Goal: Navigation & Orientation: Understand site structure

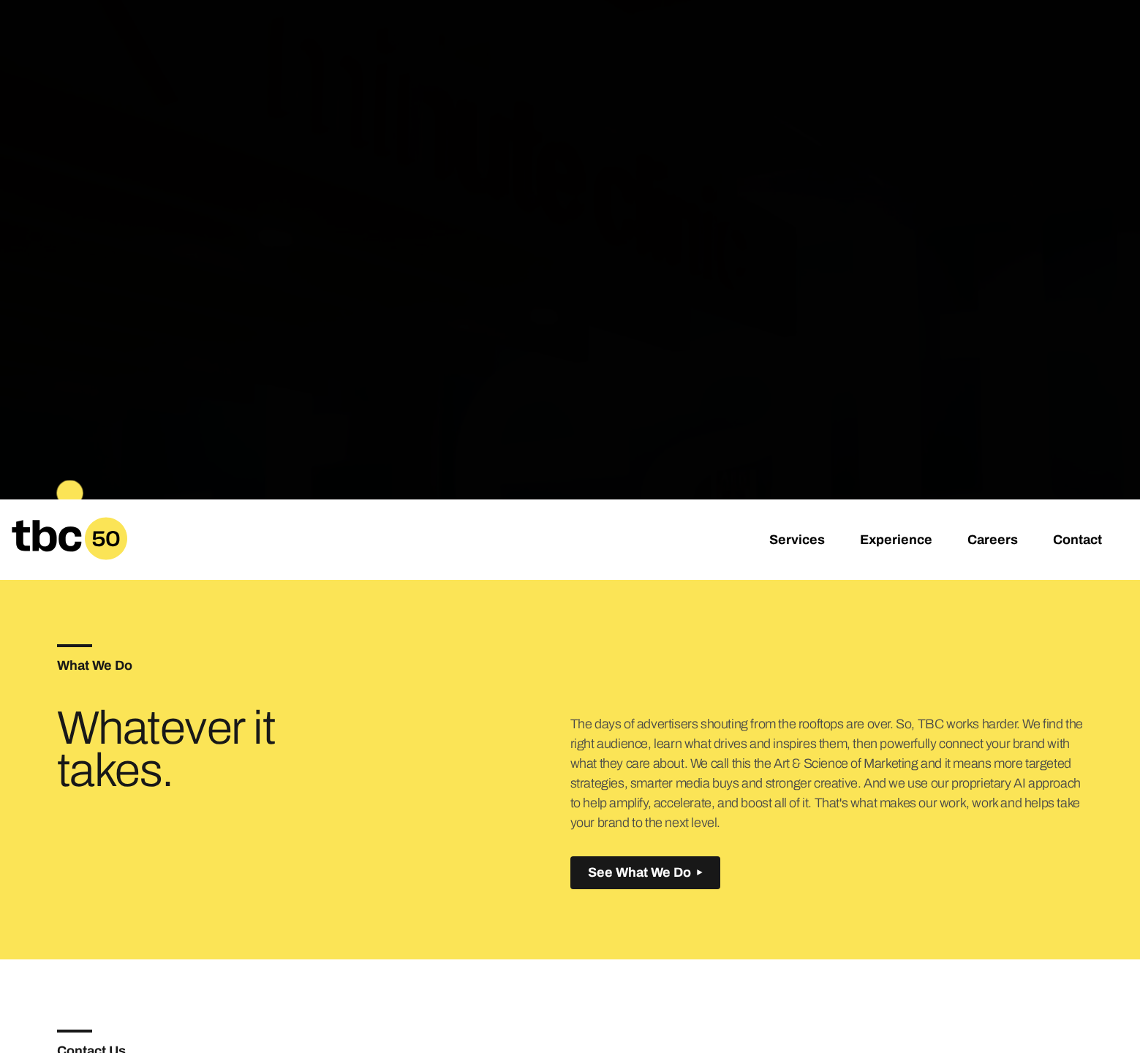
scroll to position [507, 0]
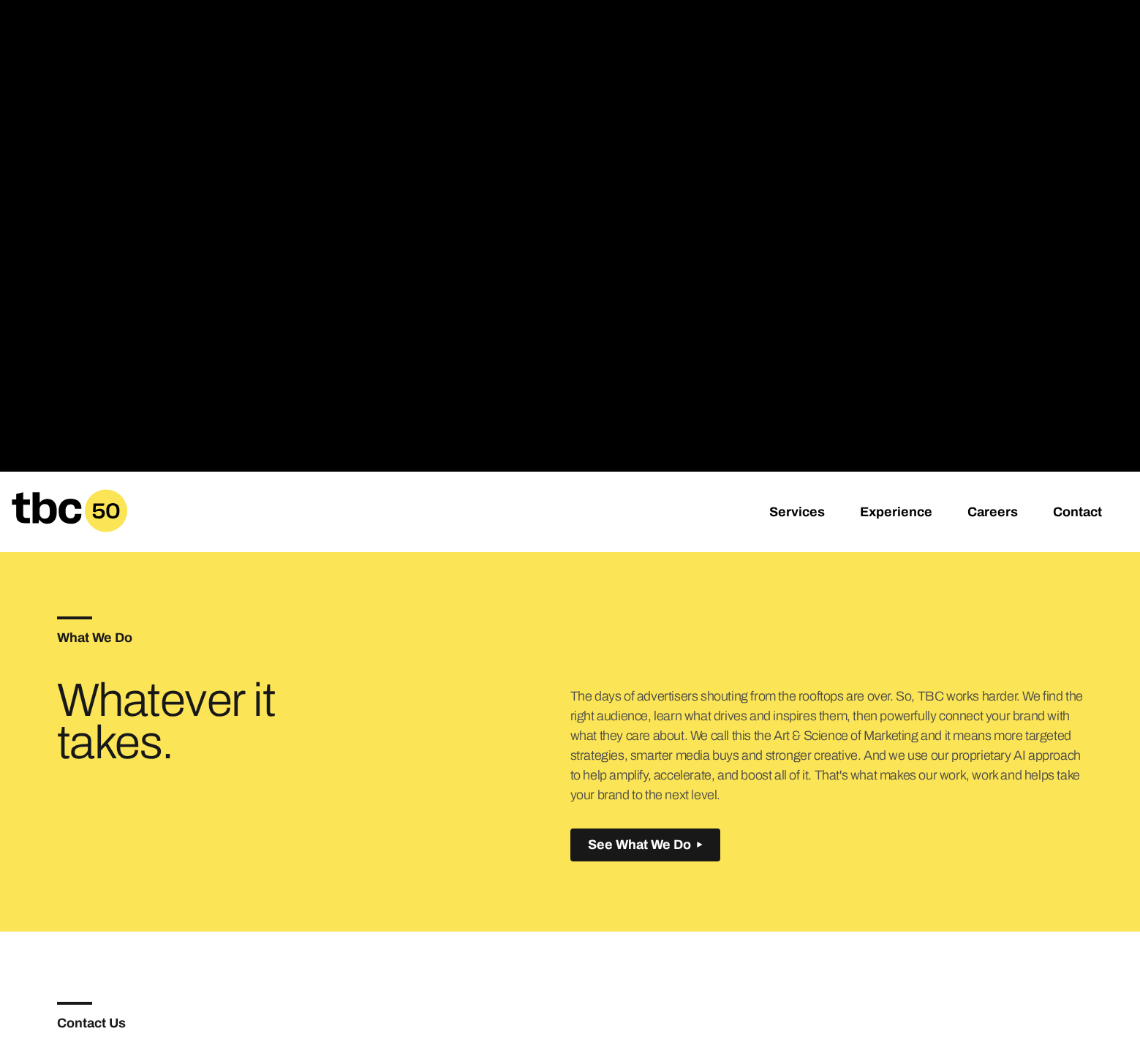
click at [621, 866] on div "What We Do Whatever it takes. The days of advertisers shouting from the rooftop…" at bounding box center [570, 738] width 1026 height 385
click at [623, 855] on button "See What We Do Created with Sketch." at bounding box center [645, 844] width 150 height 33
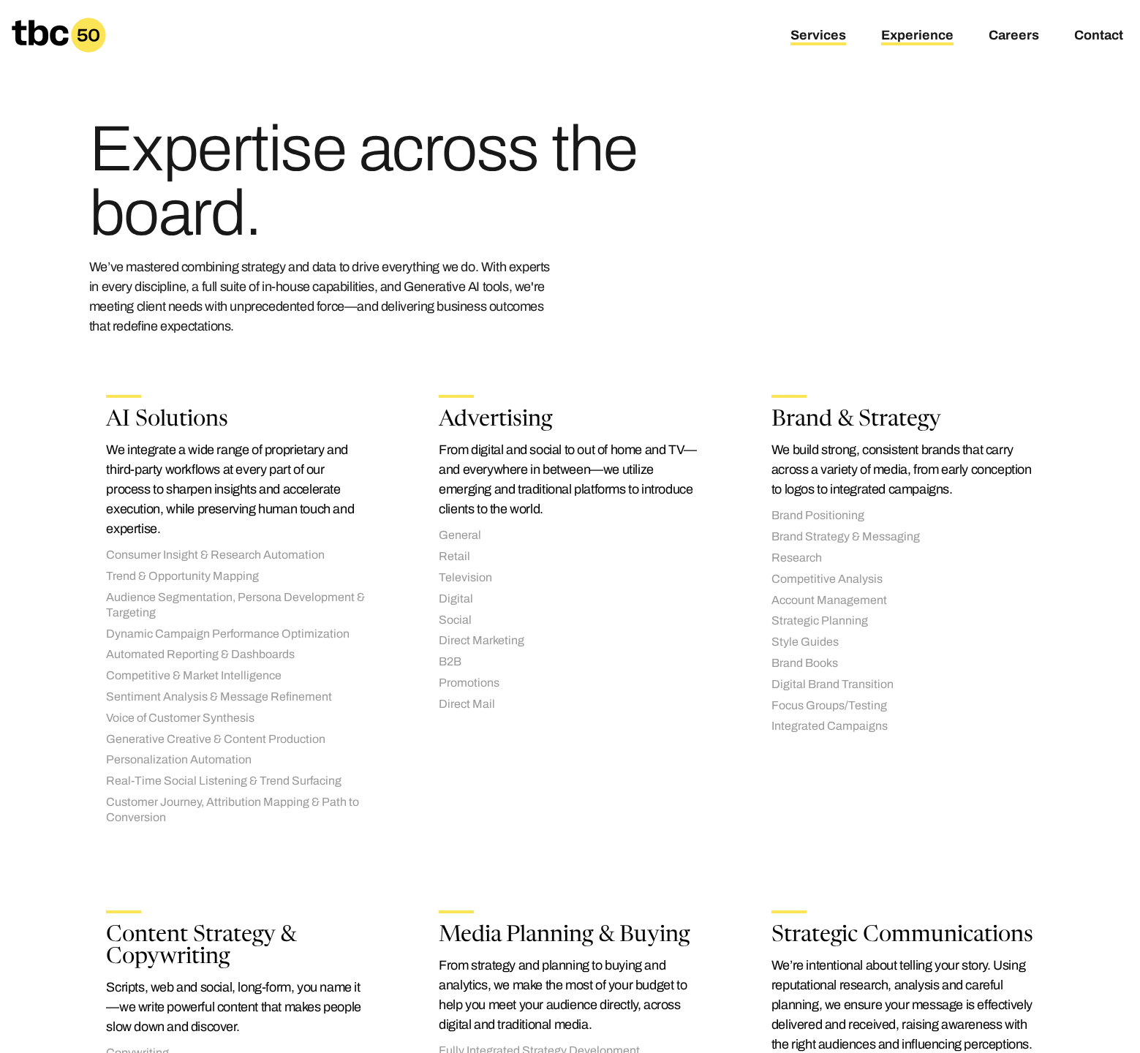
click at [914, 37] on link "Experience" at bounding box center [917, 37] width 72 height 18
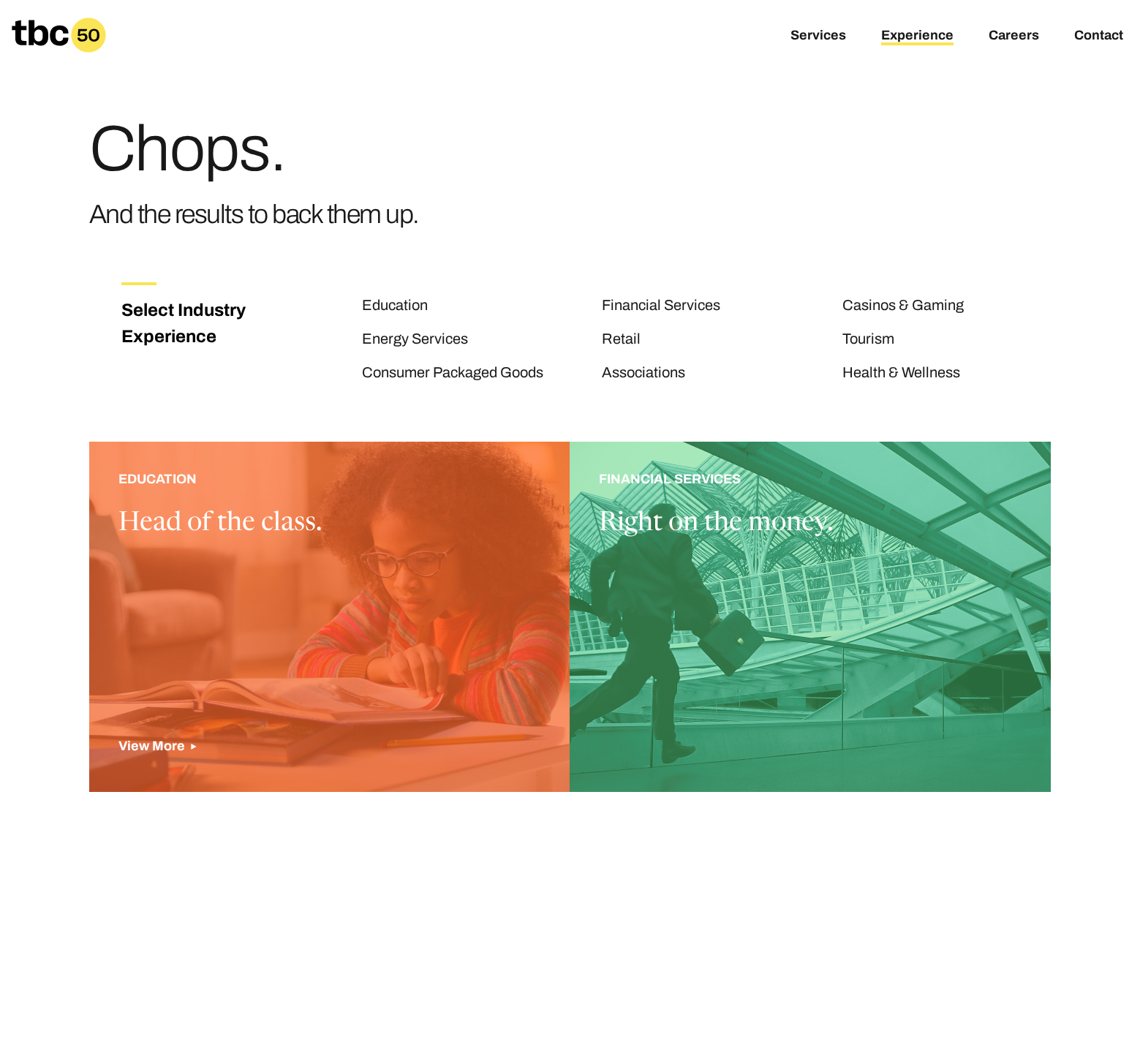
click at [314, 599] on div at bounding box center [329, 617] width 481 height 350
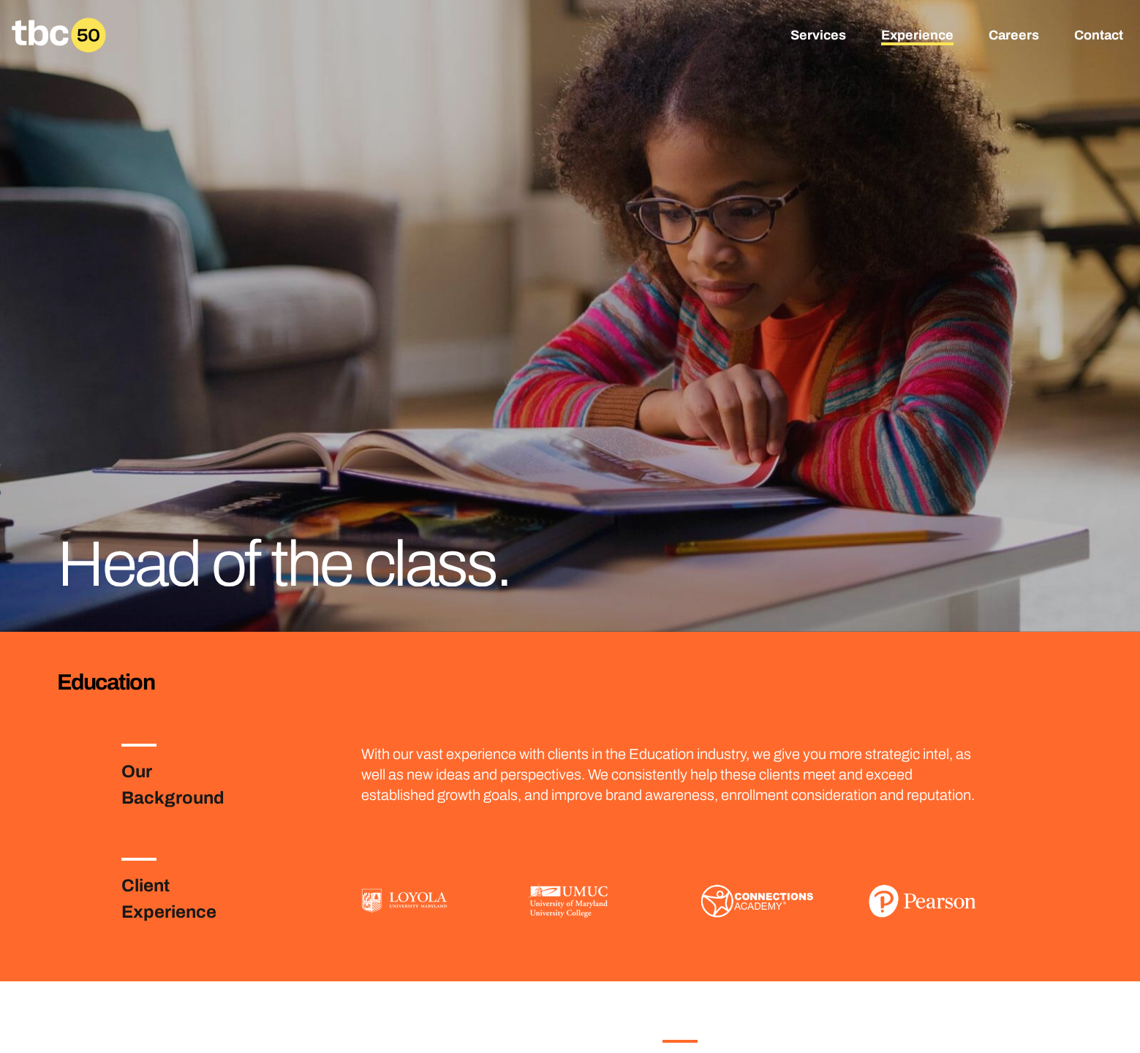
click at [904, 37] on link "Experience" at bounding box center [917, 37] width 72 height 18
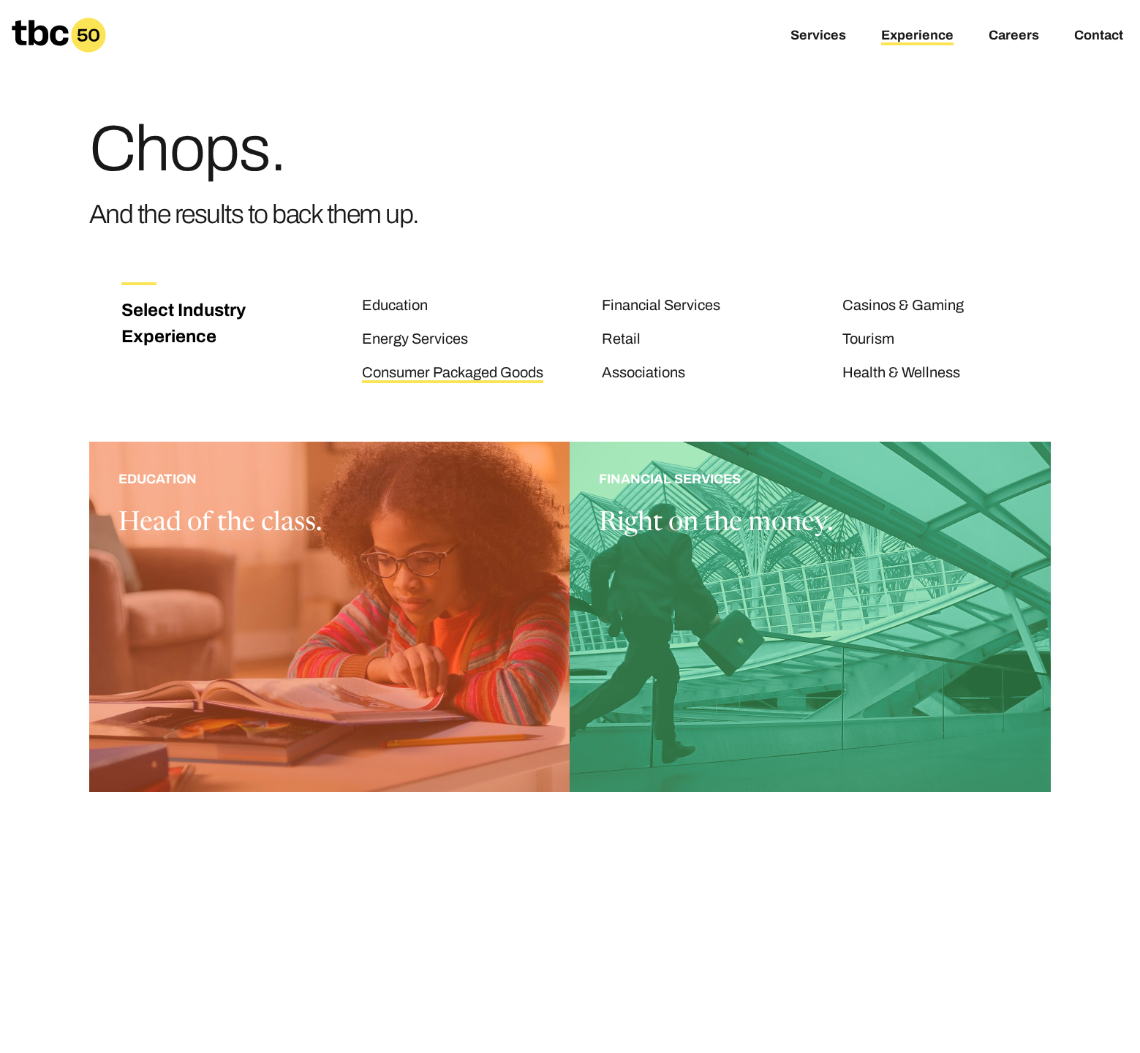
click at [450, 365] on link "Consumer Packaged Goods" at bounding box center [452, 373] width 181 height 19
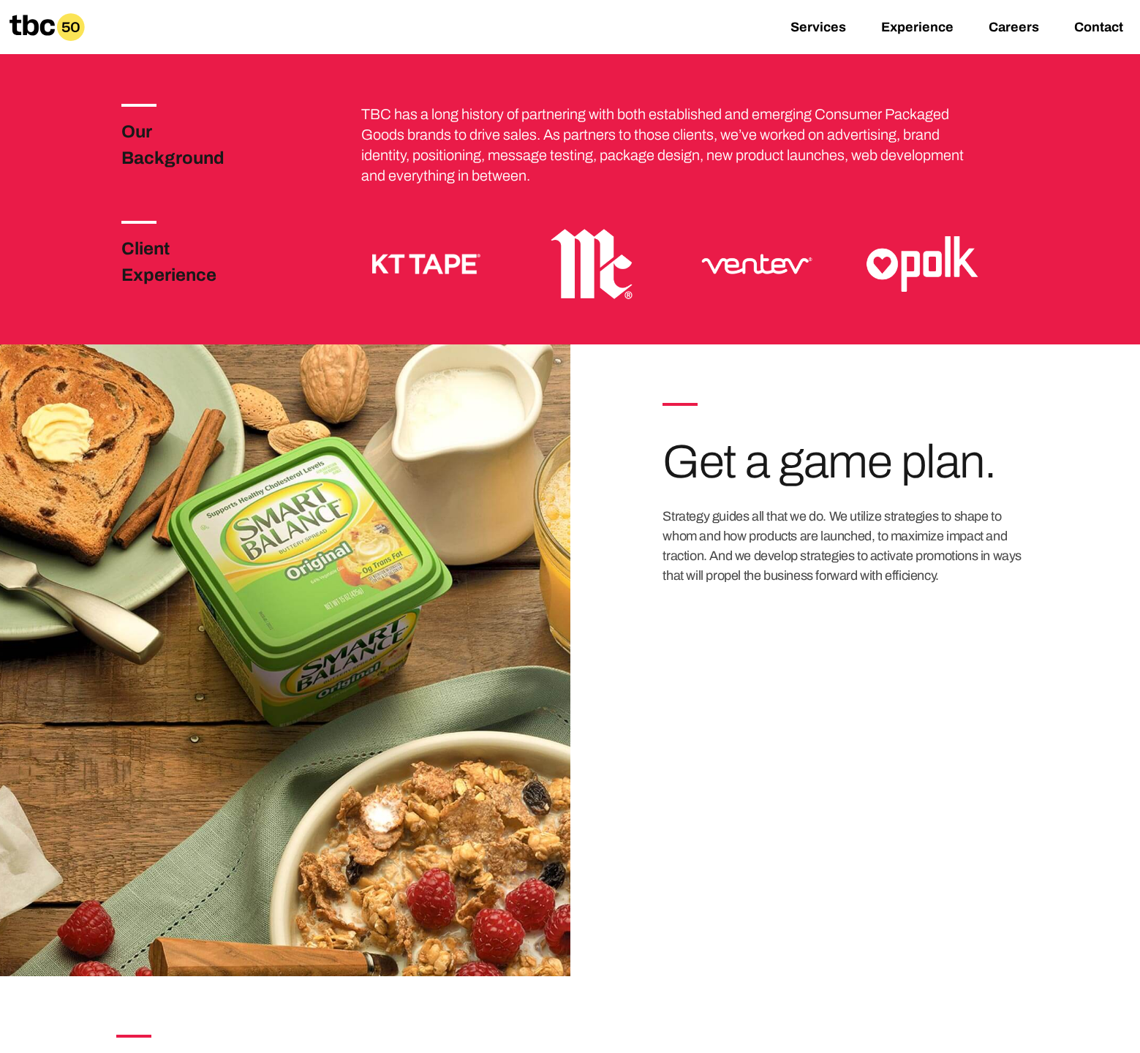
scroll to position [809, 0]
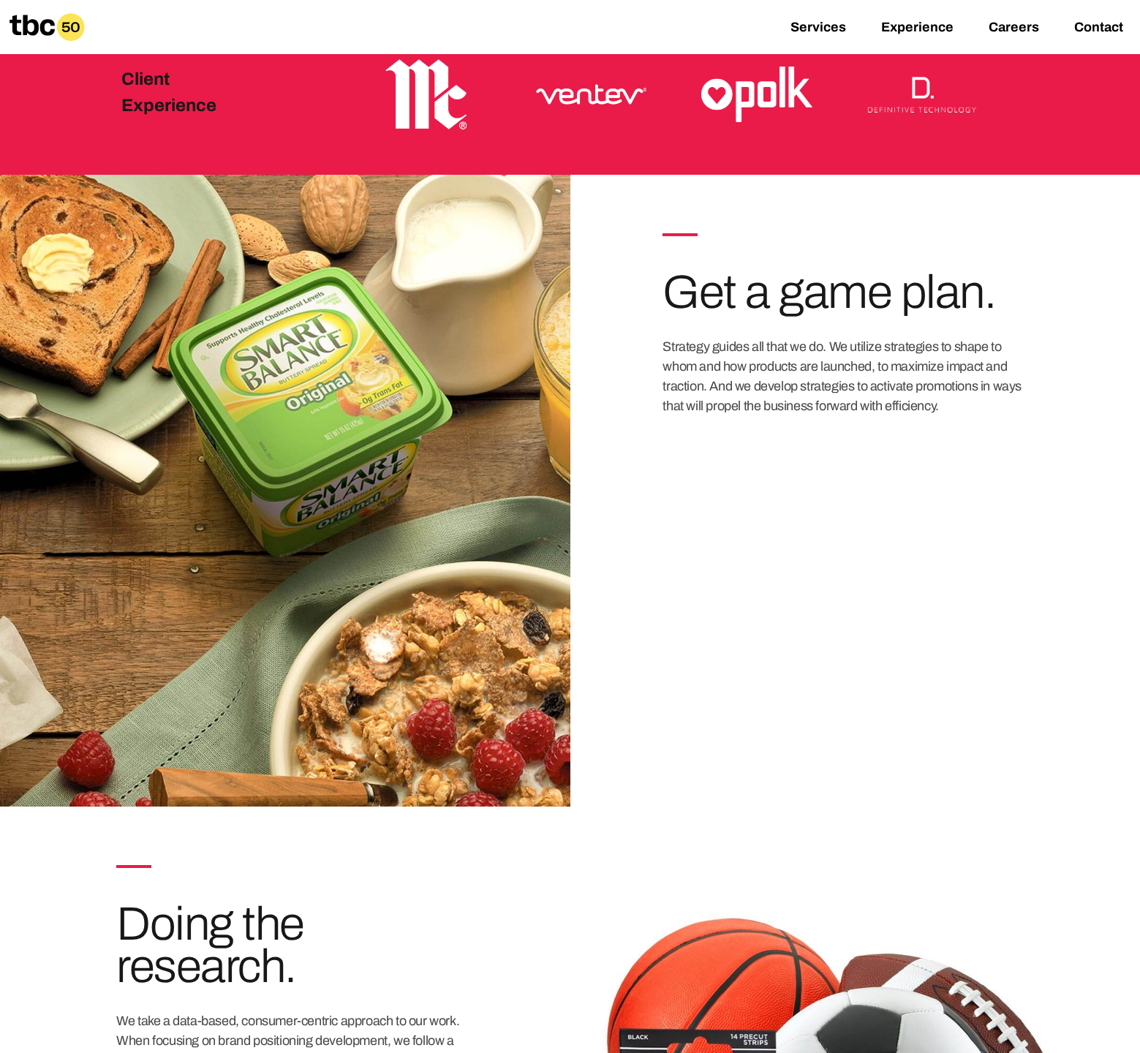
click at [613, 519] on div "01 Get a game plan. Strategy guides all that we do. We utilize strategies to sh…" at bounding box center [855, 371] width 570 height 393
click at [303, 502] on div at bounding box center [285, 491] width 570 height 632
click at [696, 303] on h3 "Get a game plan." at bounding box center [842, 292] width 360 height 42
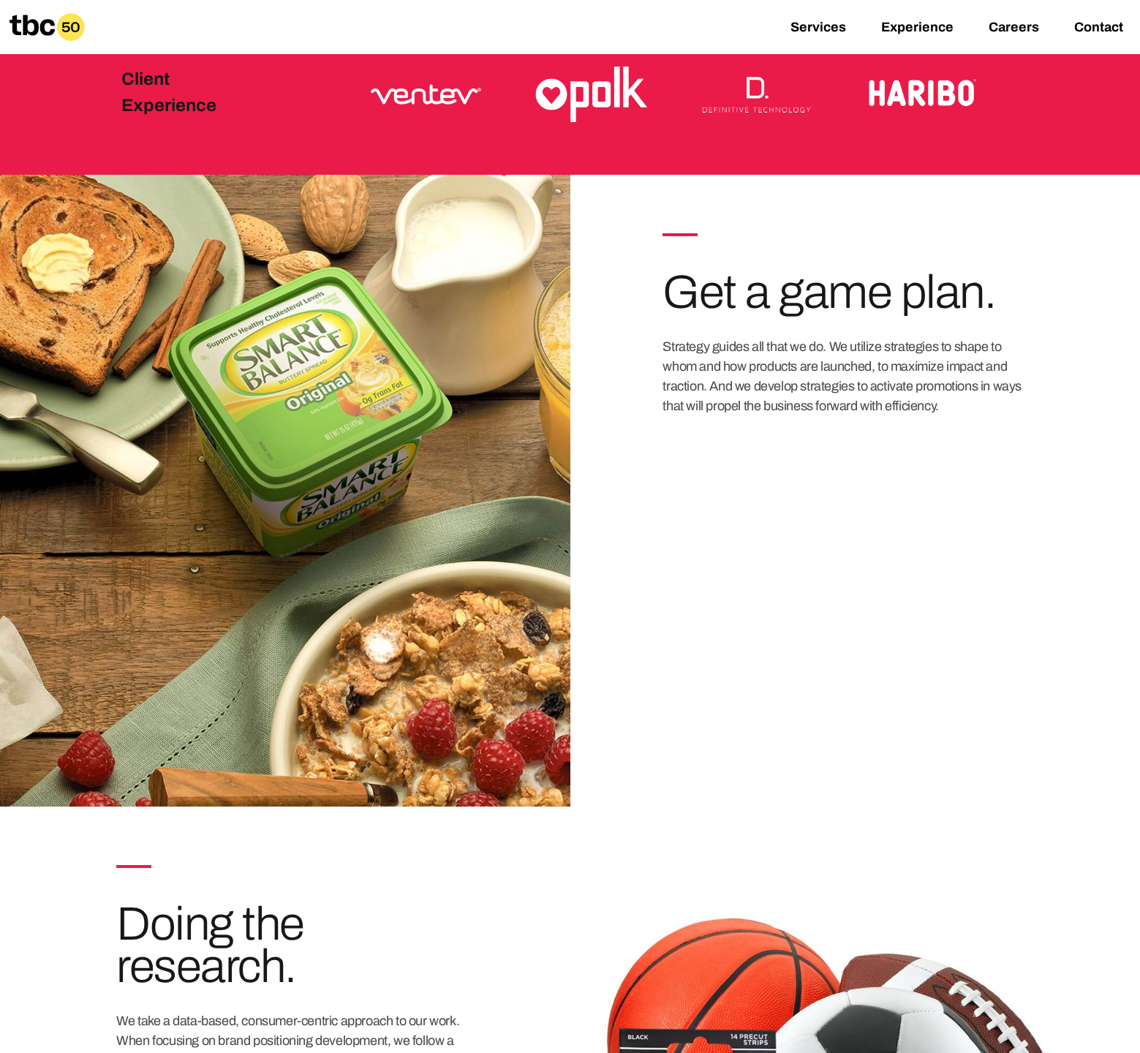
click at [567, 83] on img at bounding box center [591, 94] width 129 height 86
click at [379, 87] on img at bounding box center [425, 94] width 129 height 86
click at [146, 83] on h3 "Client Experience" at bounding box center [191, 92] width 140 height 53
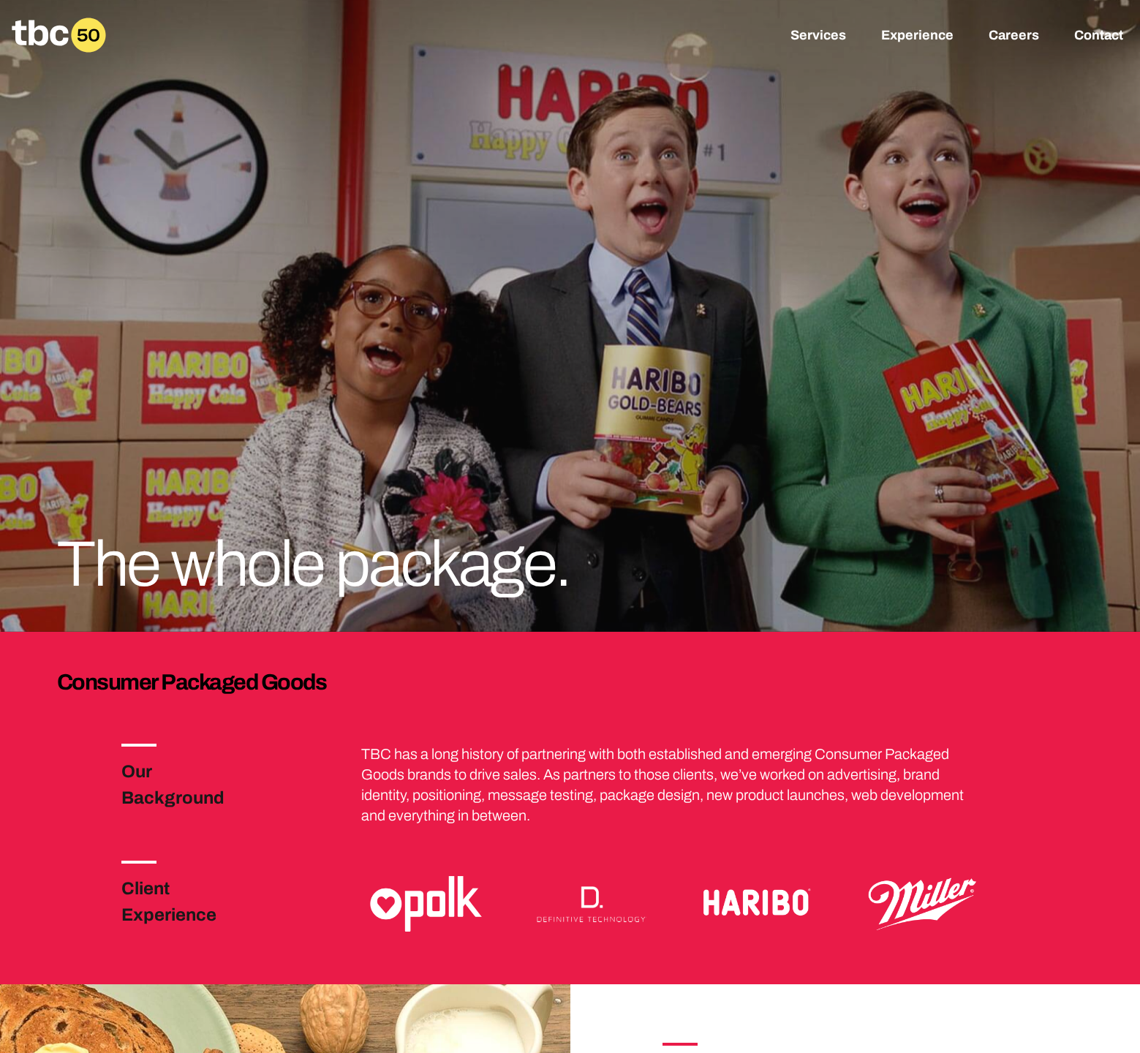
scroll to position [0, 0]
click at [1017, 37] on link "Careers" at bounding box center [1013, 37] width 50 height 18
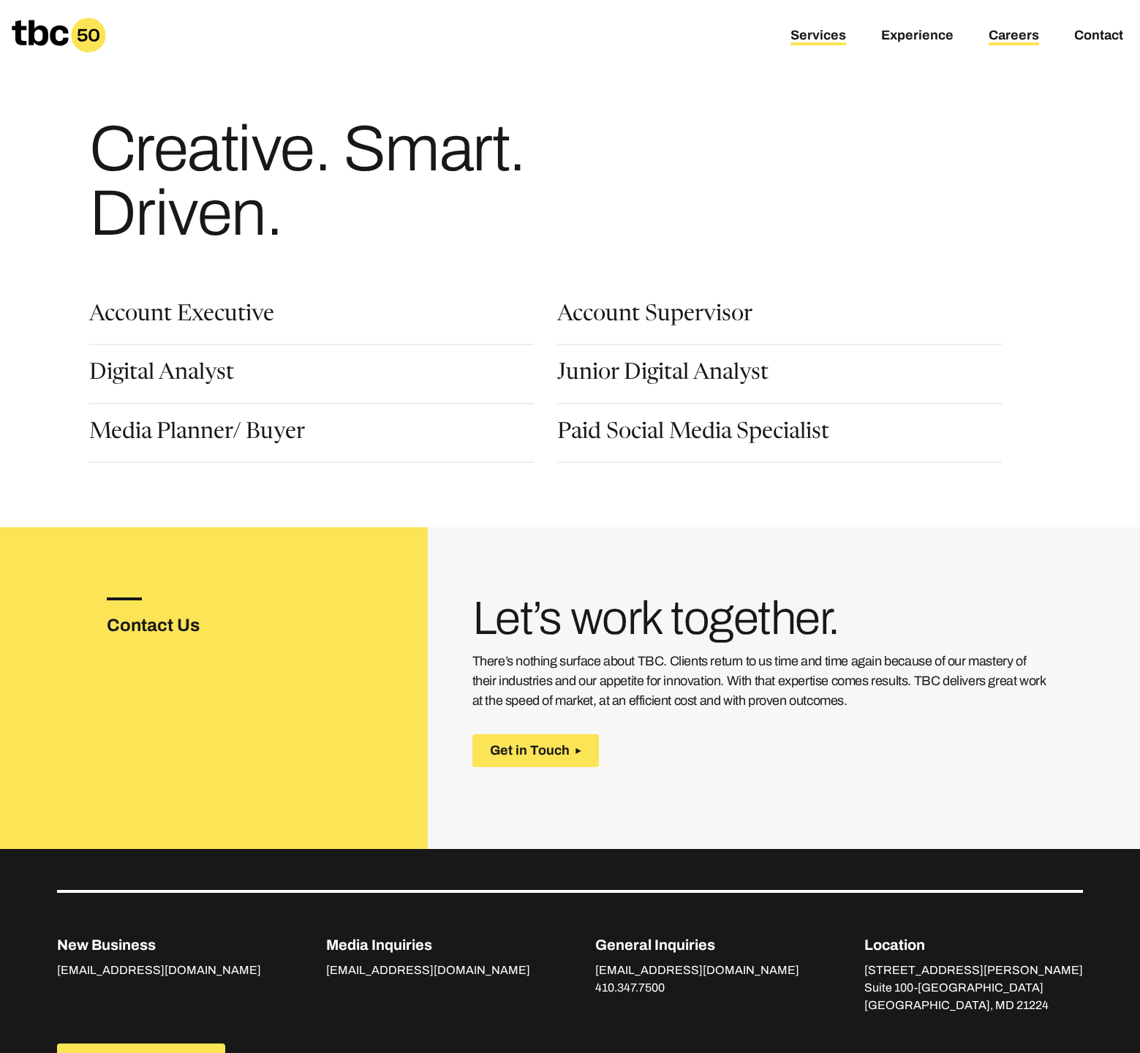
click at [797, 31] on link "Services" at bounding box center [818, 37] width 56 height 18
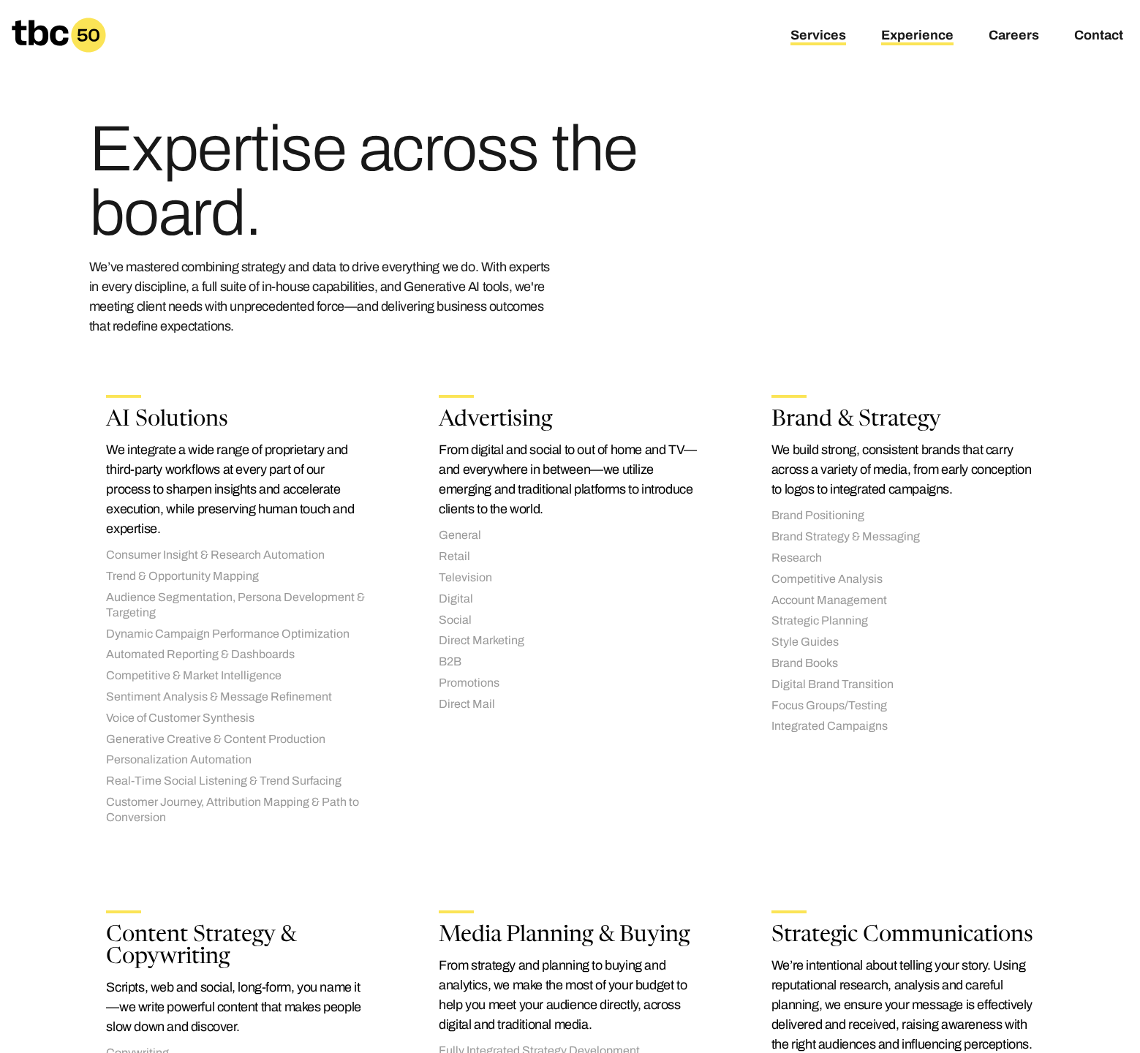
click at [912, 34] on link "Experience" at bounding box center [917, 37] width 72 height 18
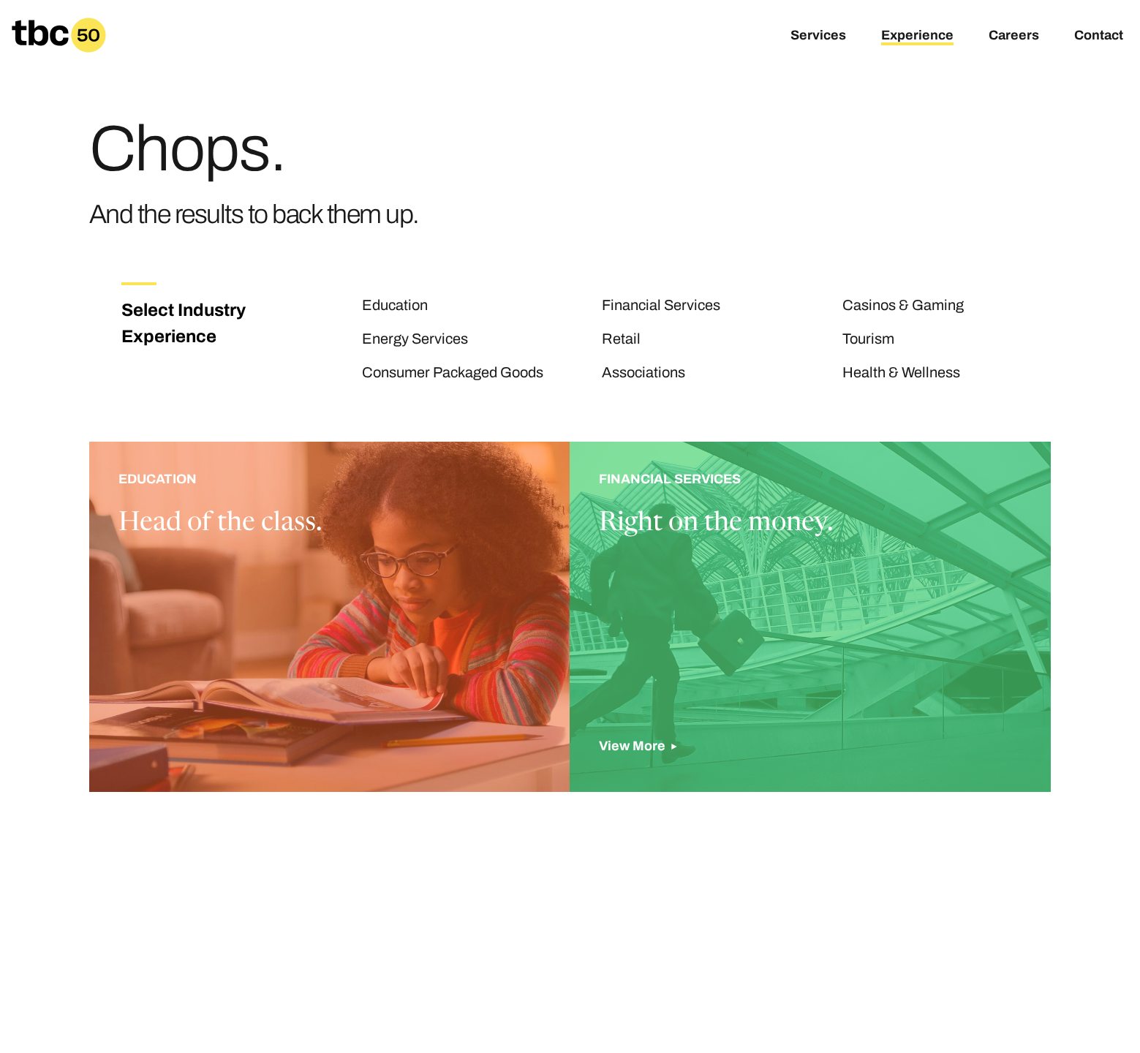
click at [724, 577] on div at bounding box center [809, 617] width 481 height 350
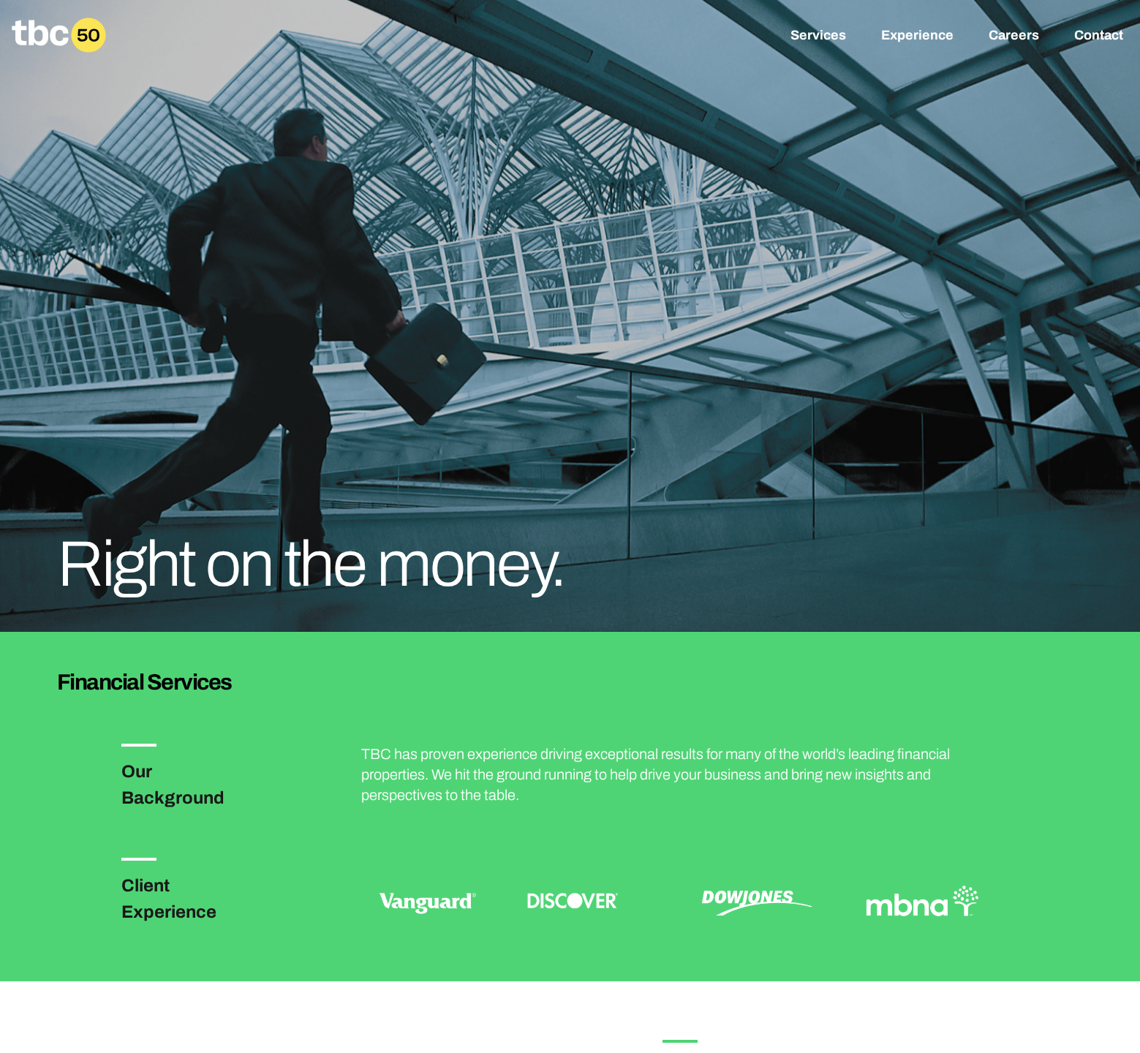
click at [39, 29] on icon at bounding box center [40, 33] width 56 height 26
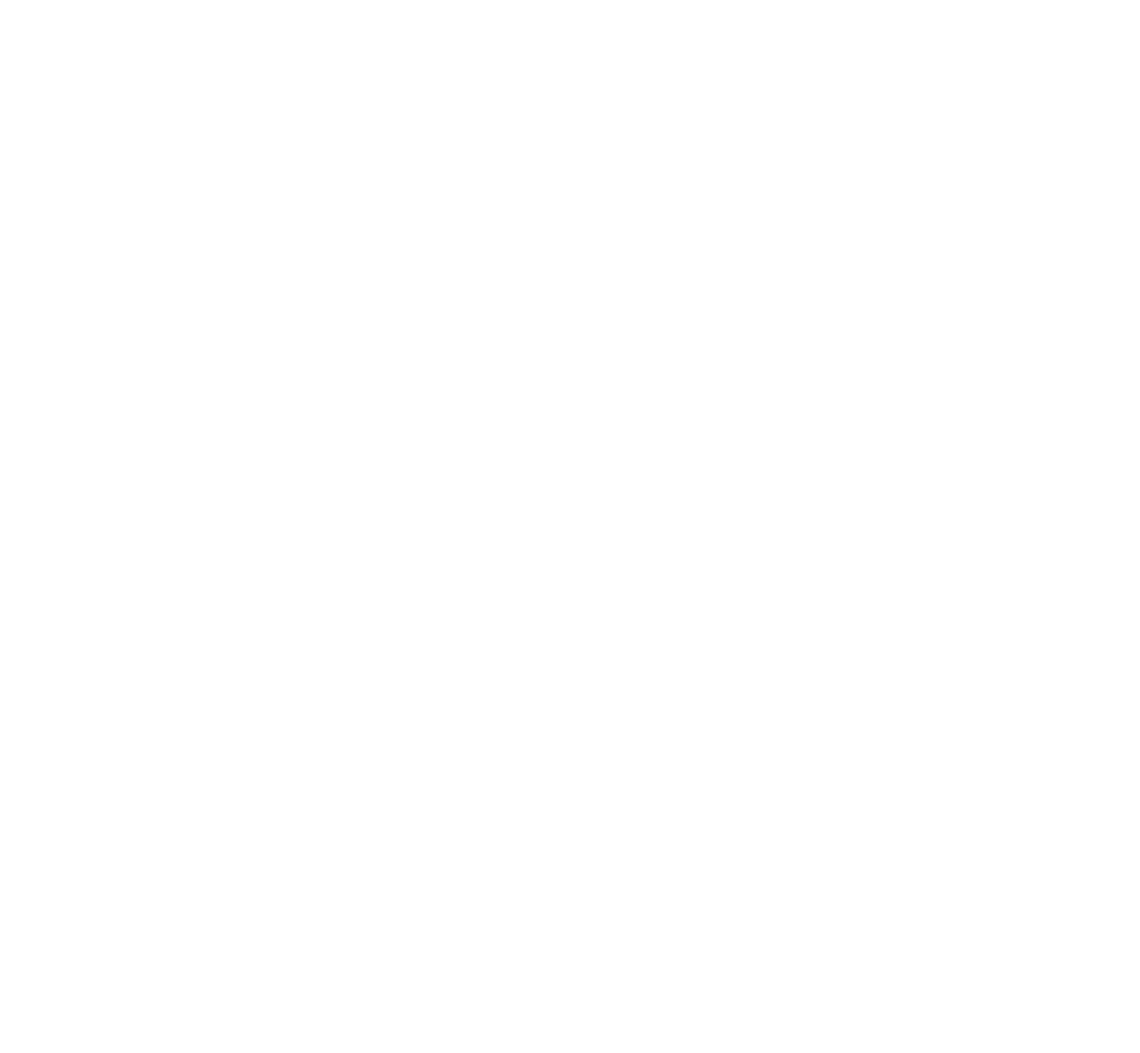
scroll to position [0, 366]
